Goal: Transaction & Acquisition: Purchase product/service

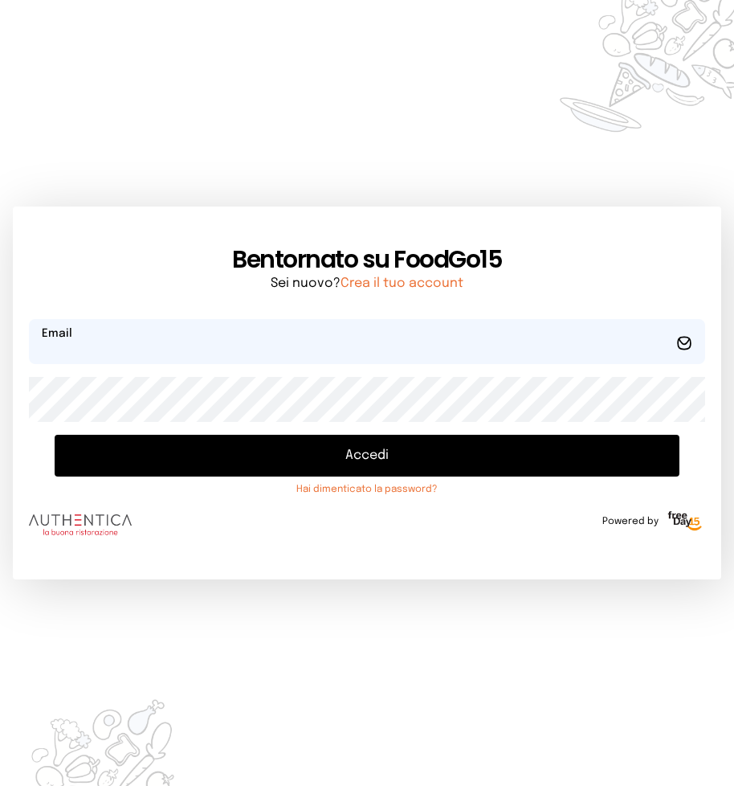
type input "**********"
click at [355, 453] on button "Accedi" at bounding box center [367, 456] width 625 height 42
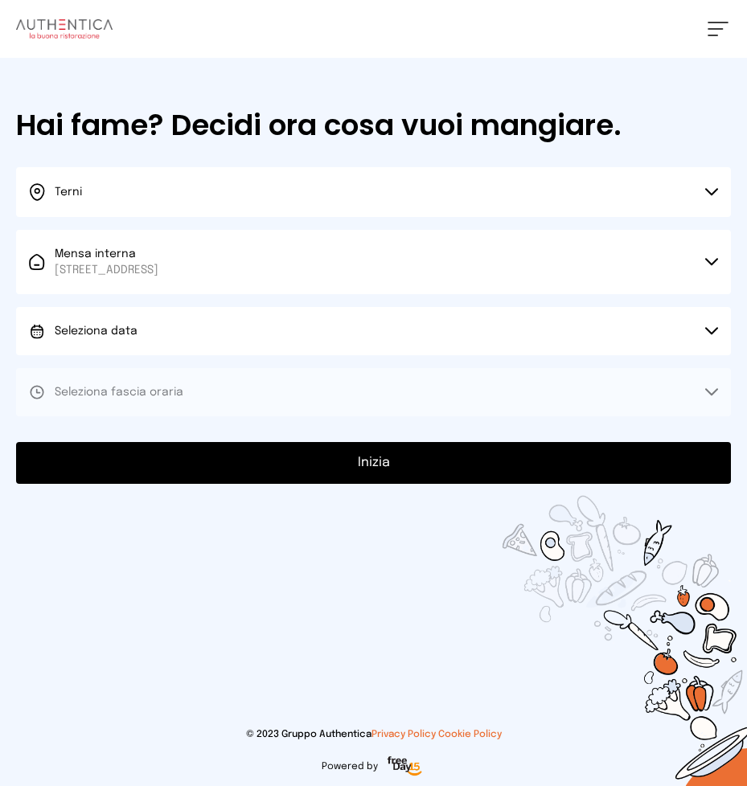
click at [712, 327] on icon at bounding box center [711, 331] width 13 height 8
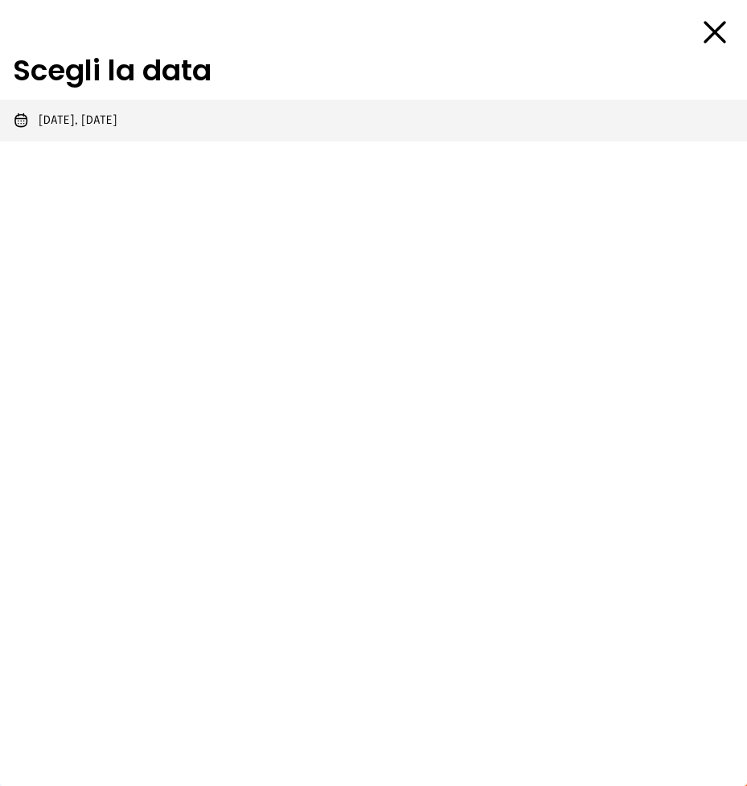
click at [105, 117] on span "[DATE], [DATE]" at bounding box center [78, 121] width 79 height 16
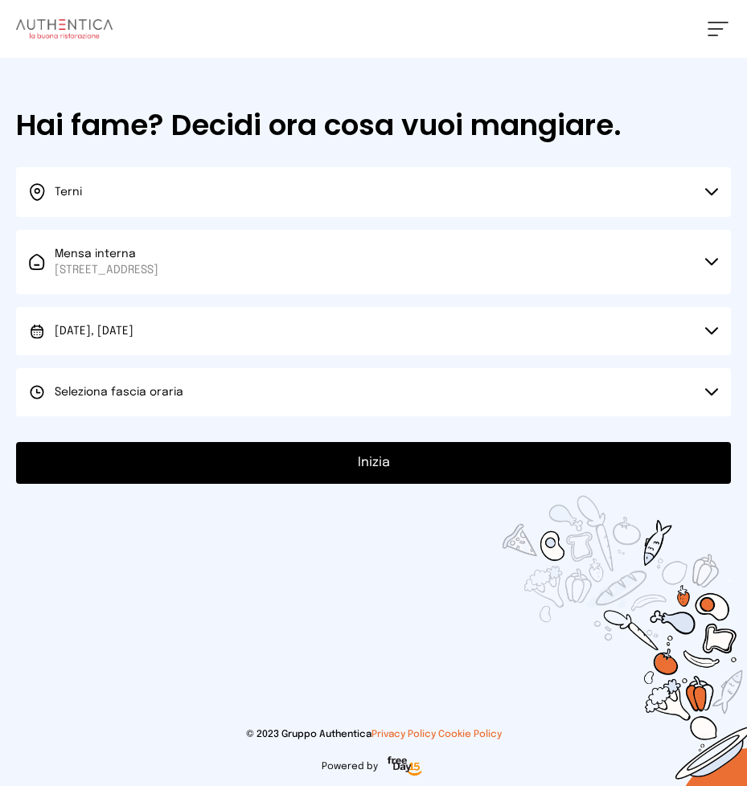
click at [711, 394] on icon at bounding box center [711, 392] width 13 height 8
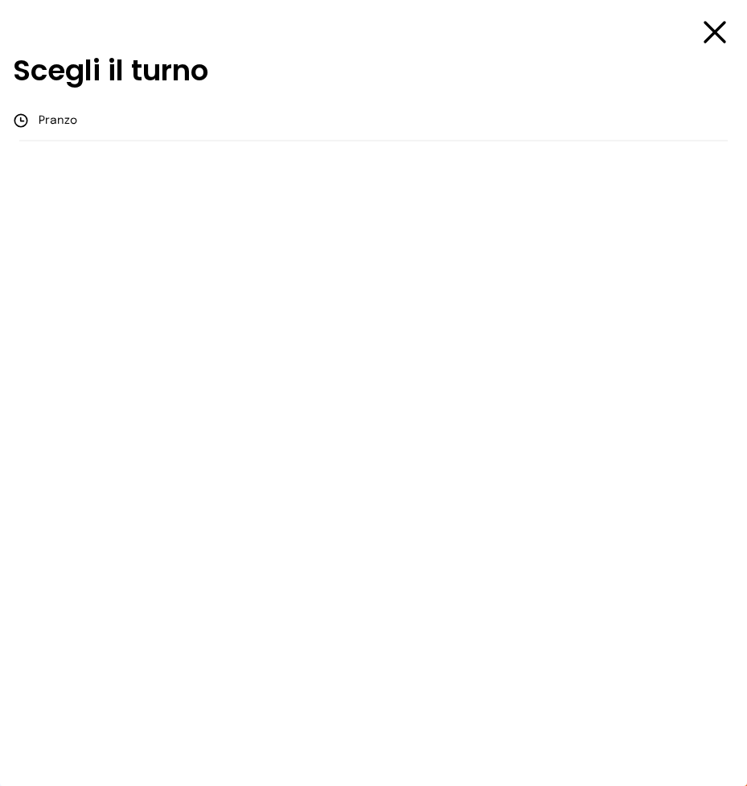
drag, startPoint x: 77, startPoint y: 122, endPoint x: 215, endPoint y: 228, distance: 174.2
click at [77, 121] on li "Pranzo" at bounding box center [373, 121] width 747 height 42
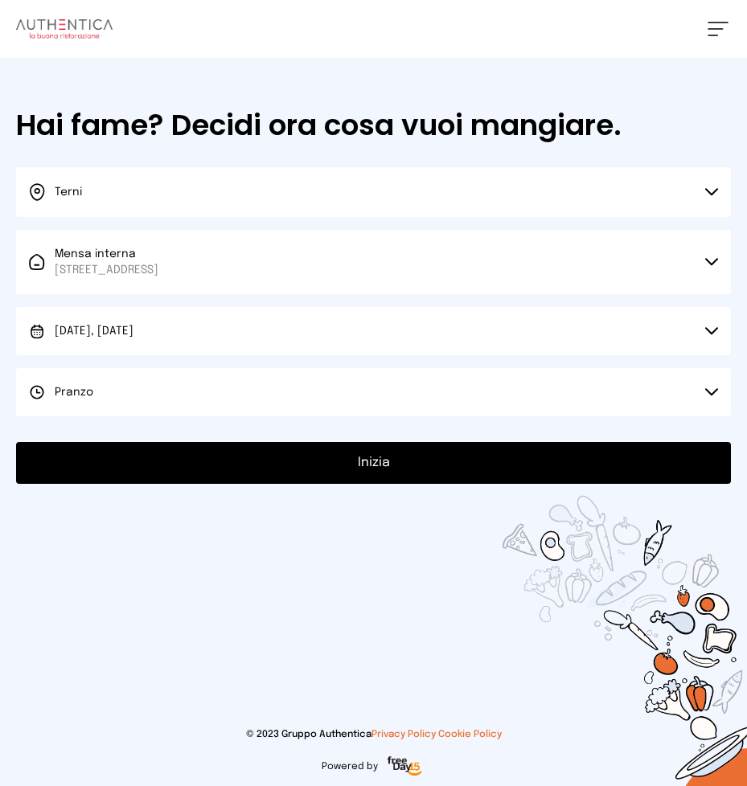
click at [421, 463] on button "Inizia" at bounding box center [373, 463] width 714 height 42
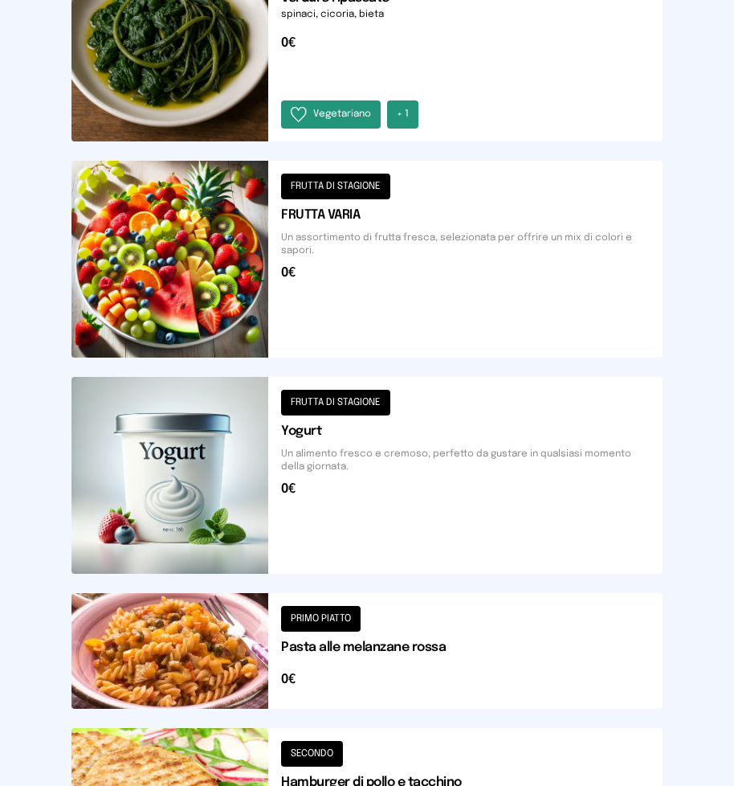
scroll to position [1735, 0]
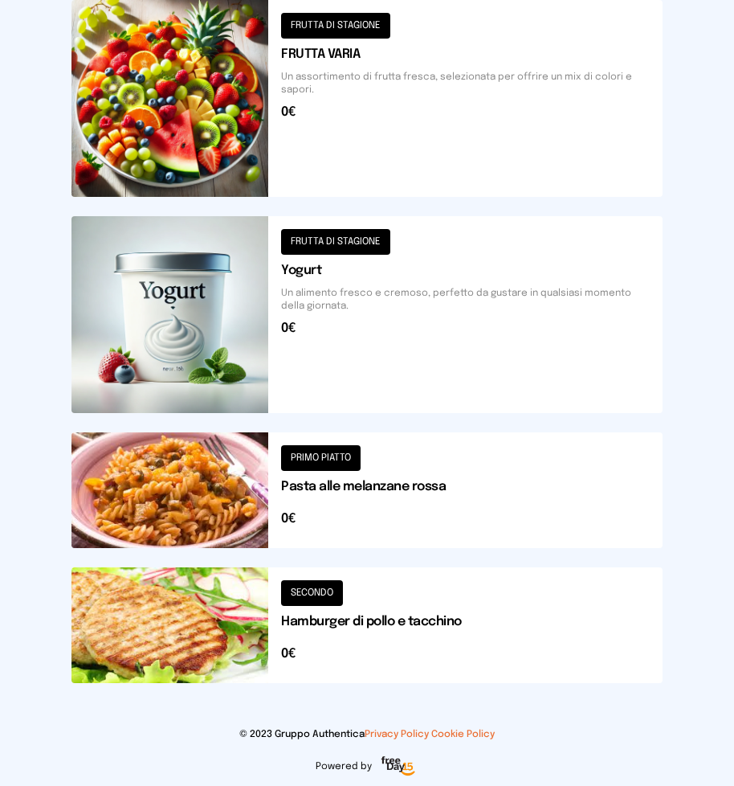
click at [185, 606] on button at bounding box center [367, 625] width 591 height 116
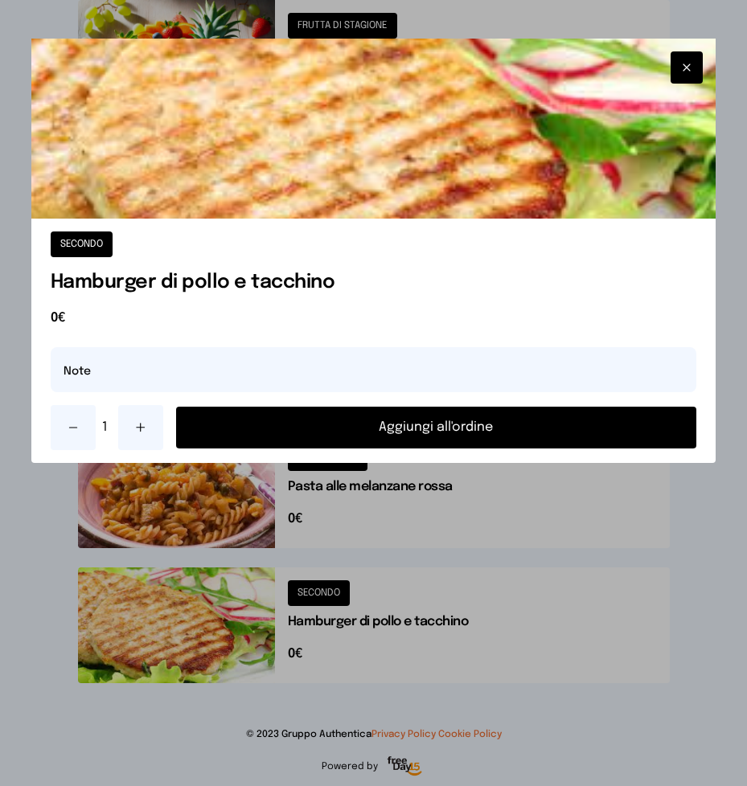
click at [373, 427] on button "Aggiungi all'ordine" at bounding box center [436, 428] width 521 height 42
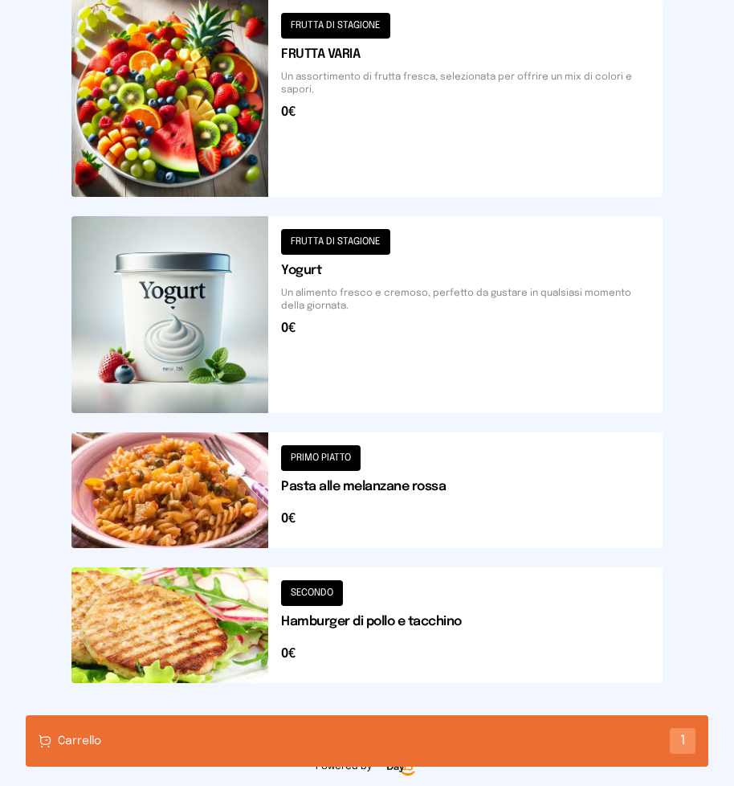
scroll to position [1333, 0]
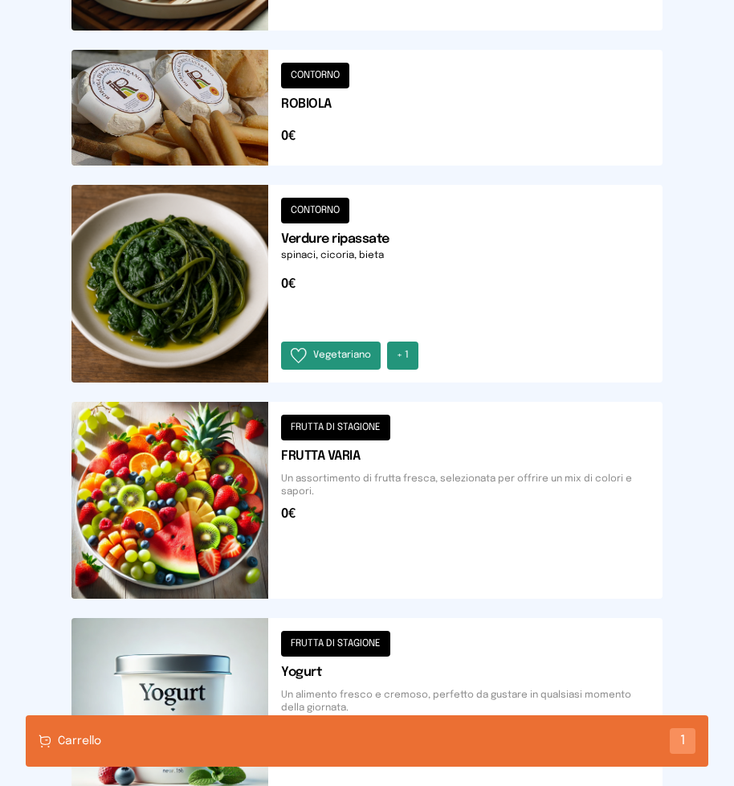
click at [369, 263] on button at bounding box center [367, 283] width 591 height 197
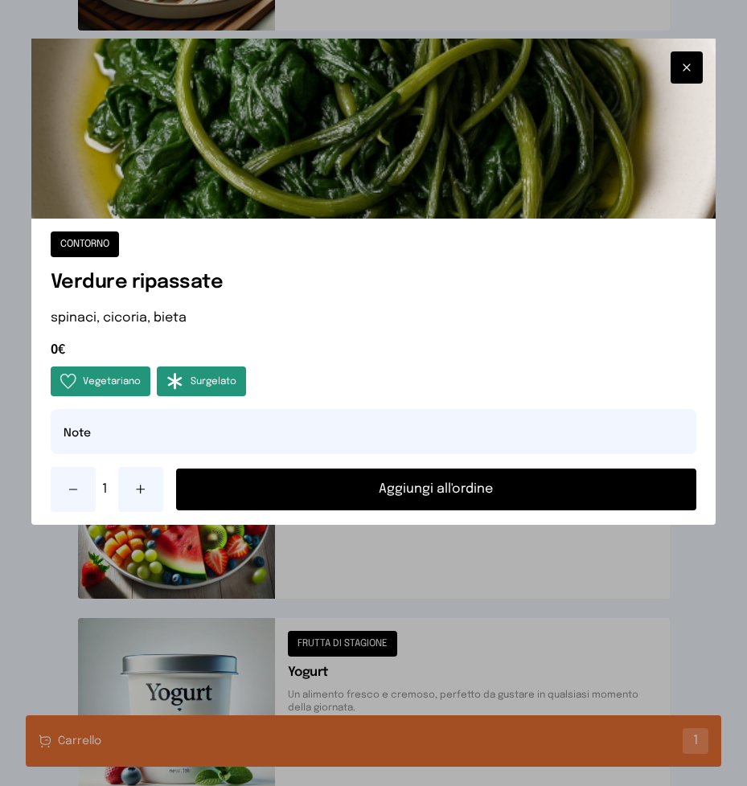
click at [414, 488] on button "Aggiungi all'ordine" at bounding box center [436, 489] width 521 height 42
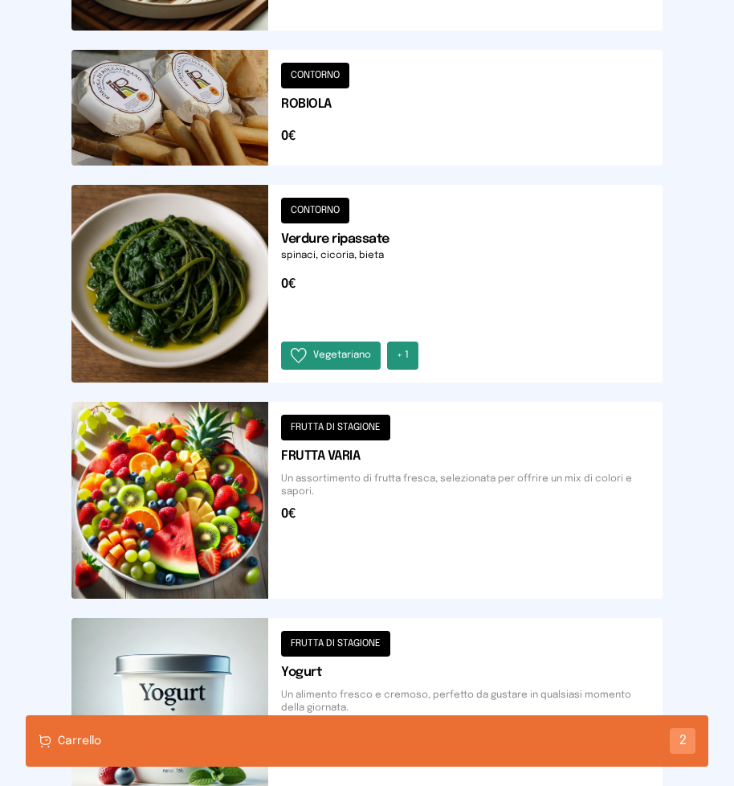
scroll to position [1092, 0]
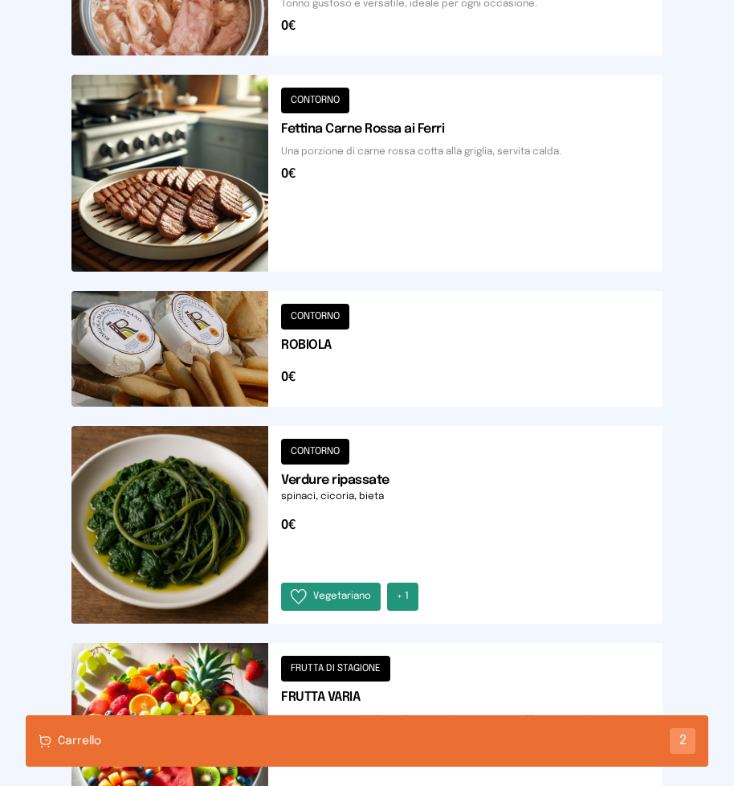
click at [377, 370] on button at bounding box center [367, 349] width 591 height 116
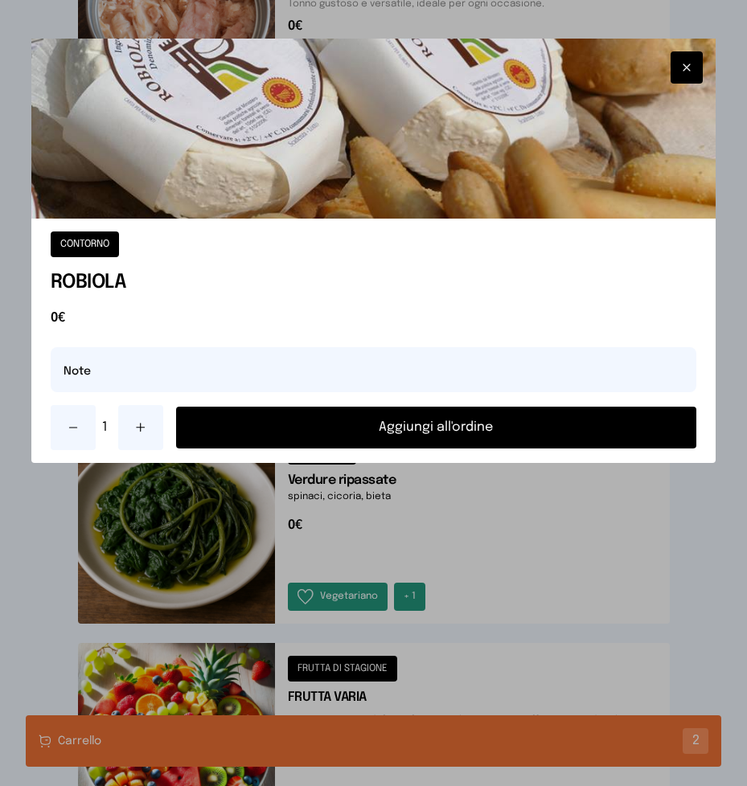
click at [407, 428] on button "Aggiungi all'ordine" at bounding box center [436, 428] width 521 height 42
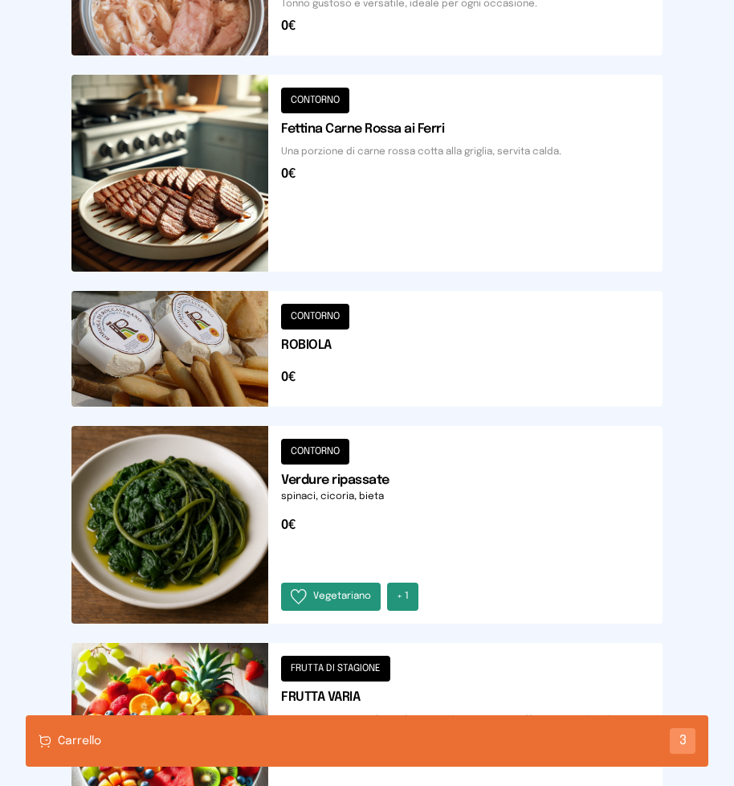
click at [312, 741] on div "Carrello 3" at bounding box center [367, 740] width 683 height 51
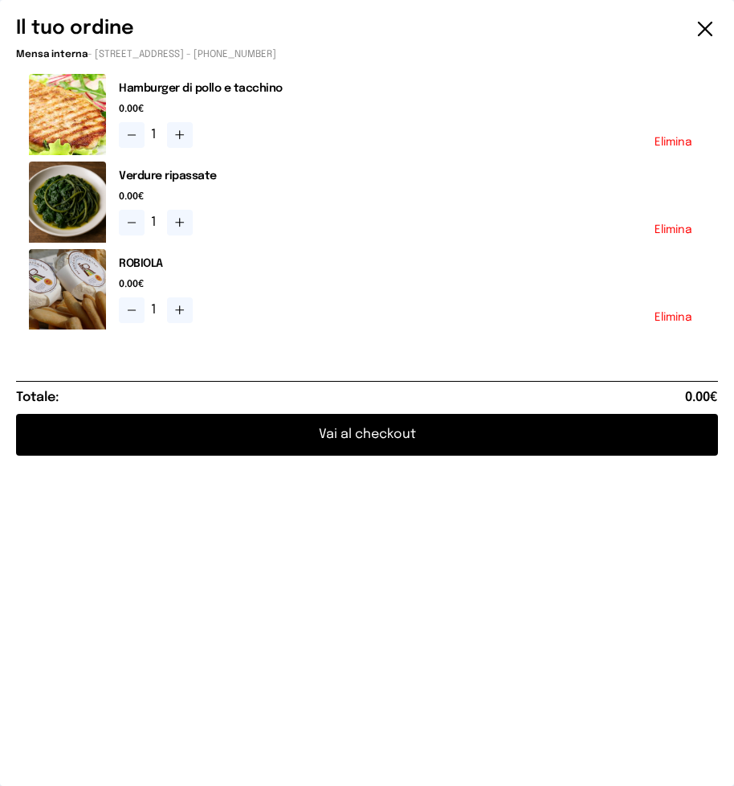
click at [389, 435] on button "Vai al checkout" at bounding box center [367, 435] width 702 height 42
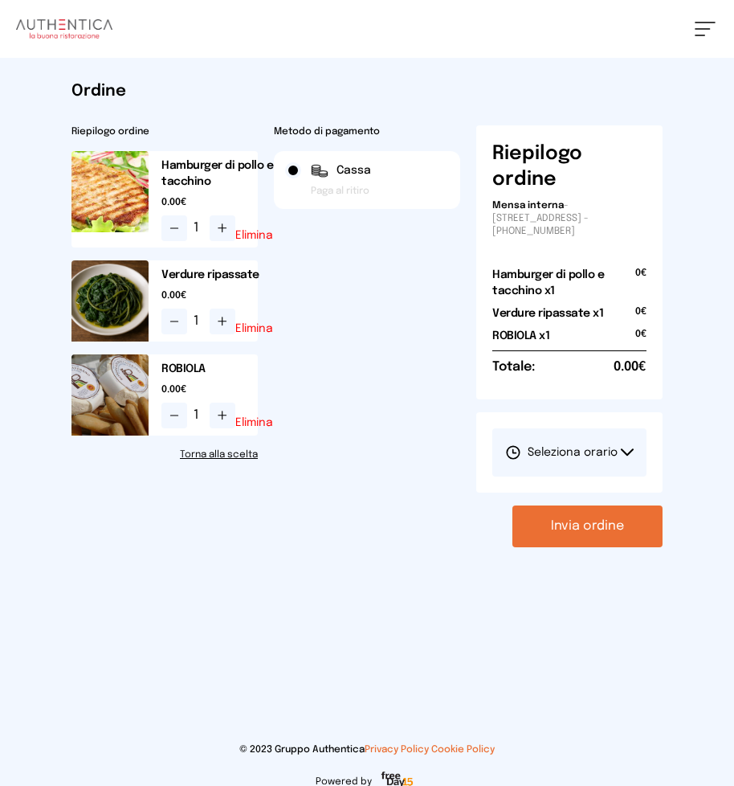
click at [626, 448] on button "Seleziona orario" at bounding box center [570, 452] width 154 height 48
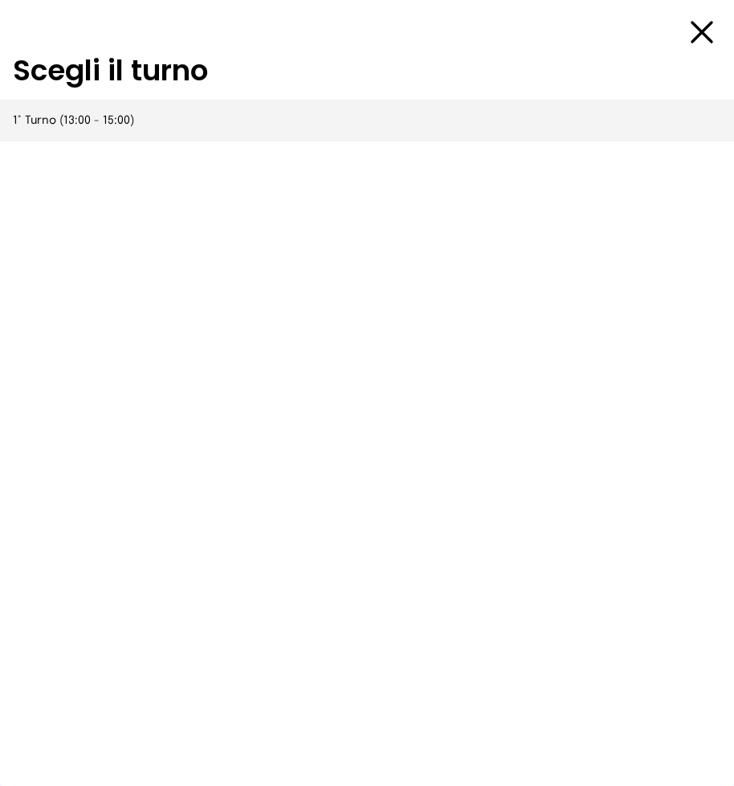
click at [103, 121] on span "1° Turno (13:00 - 15:00)" at bounding box center [73, 121] width 121 height 16
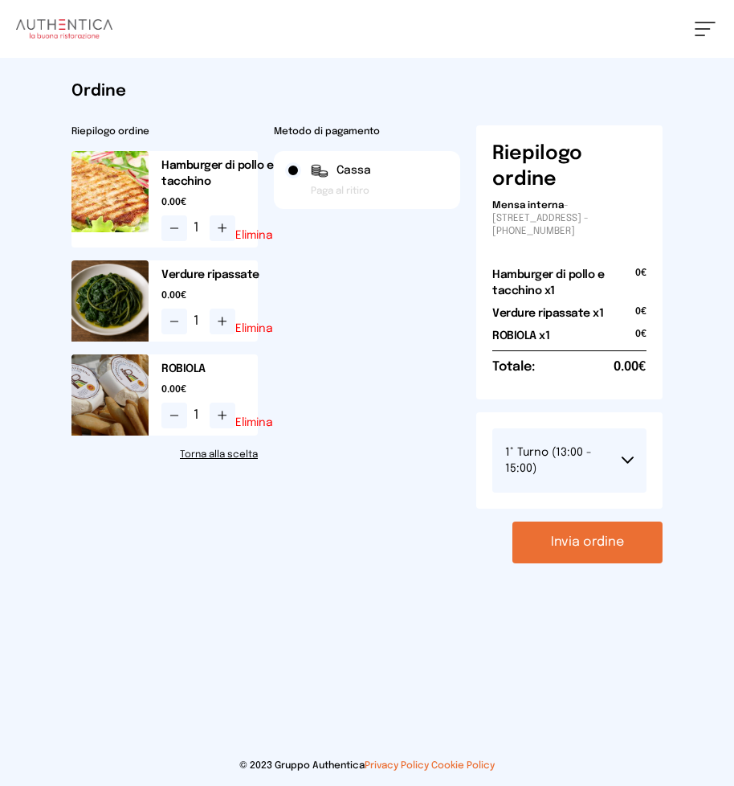
click at [592, 541] on button "Invia ordine" at bounding box center [588, 543] width 150 height 42
